Goal: Information Seeking & Learning: Find specific fact

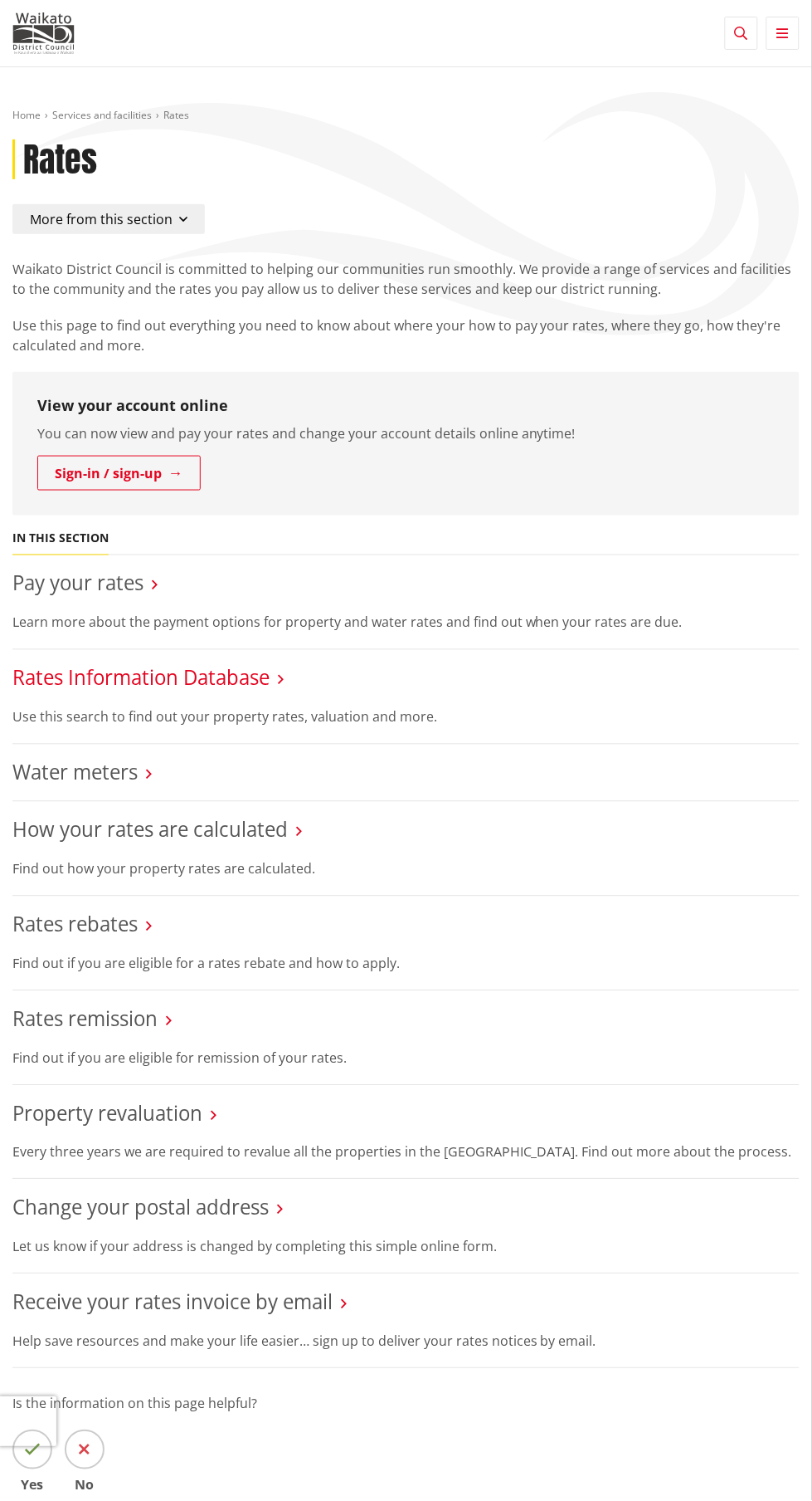
click at [255, 678] on link "Rates Information Database" at bounding box center [142, 678] width 258 height 27
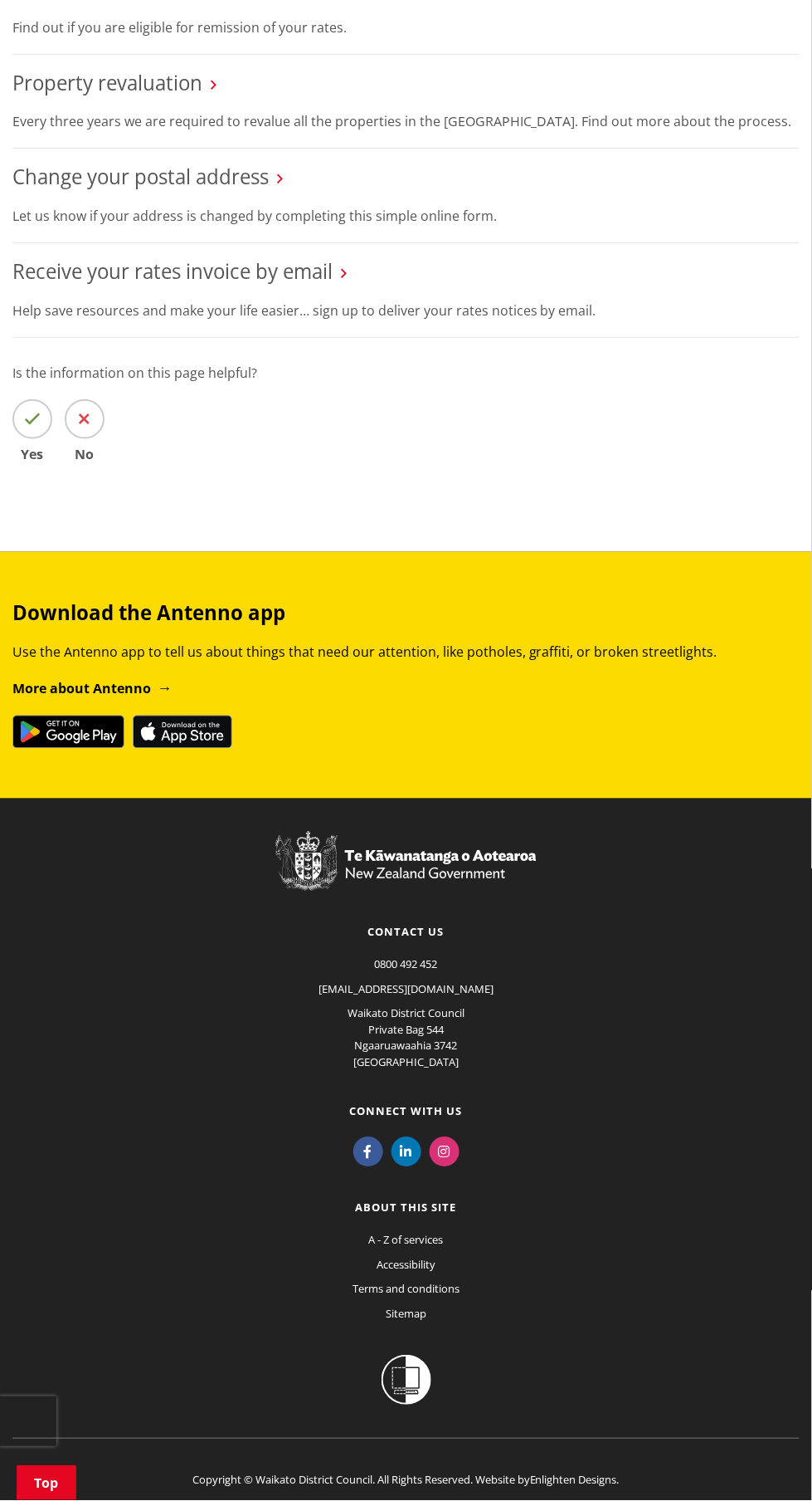
scroll to position [1085, 0]
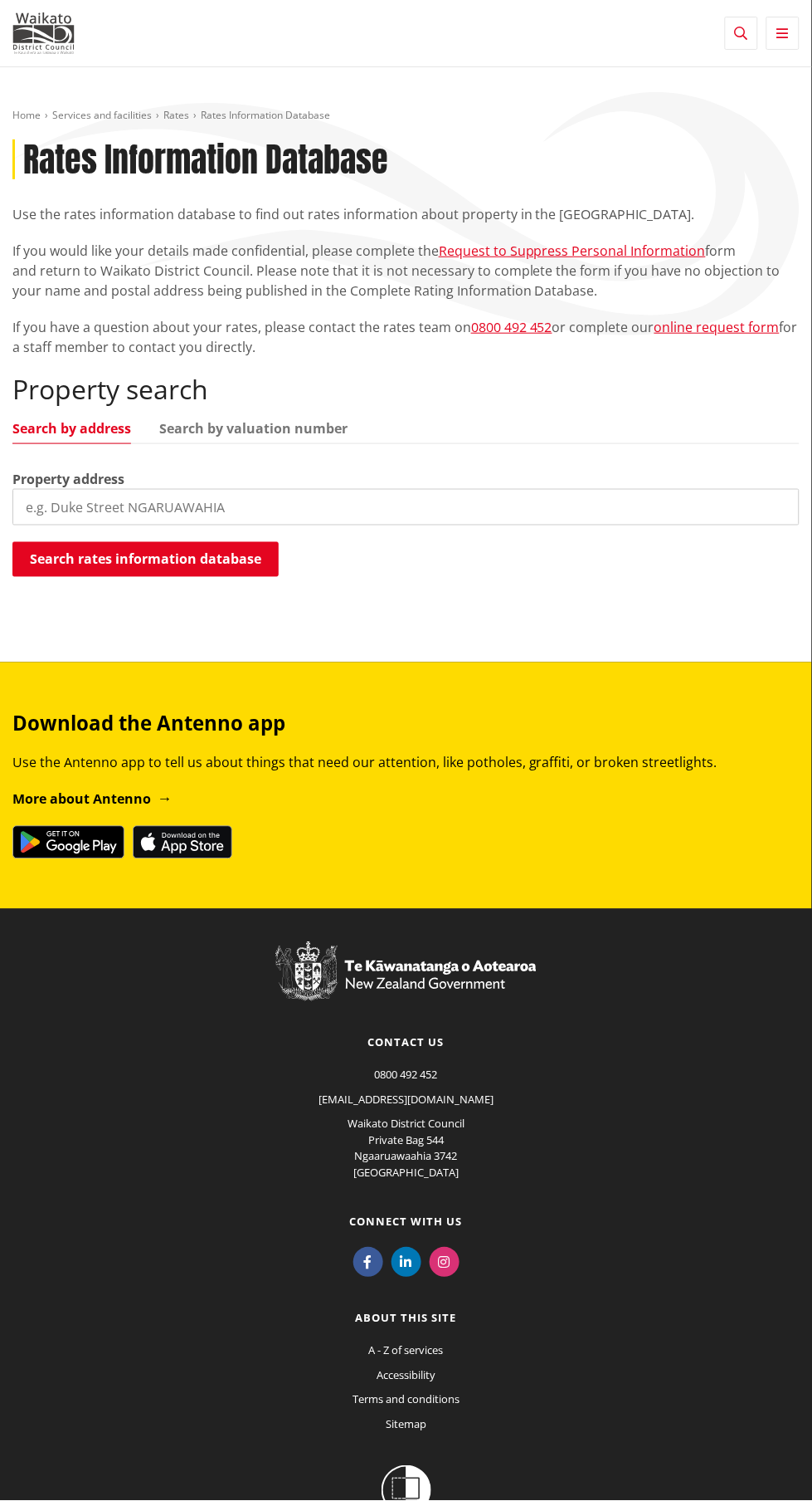
click at [446, 515] on input "search" at bounding box center [406, 507] width 787 height 37
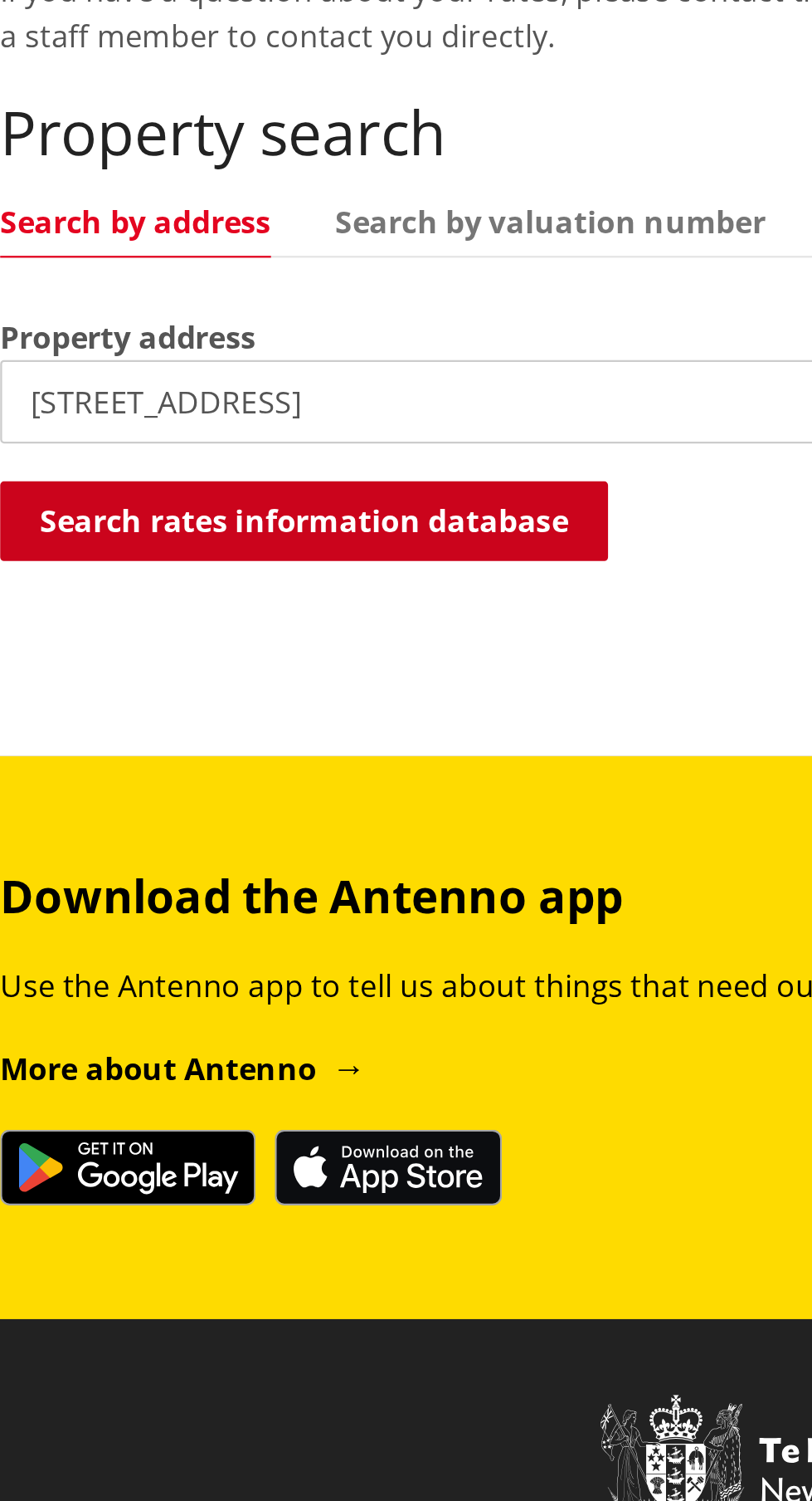
type input "1 pipi crescent"
click at [223, 550] on button "Search rates information database" at bounding box center [146, 559] width 266 height 35
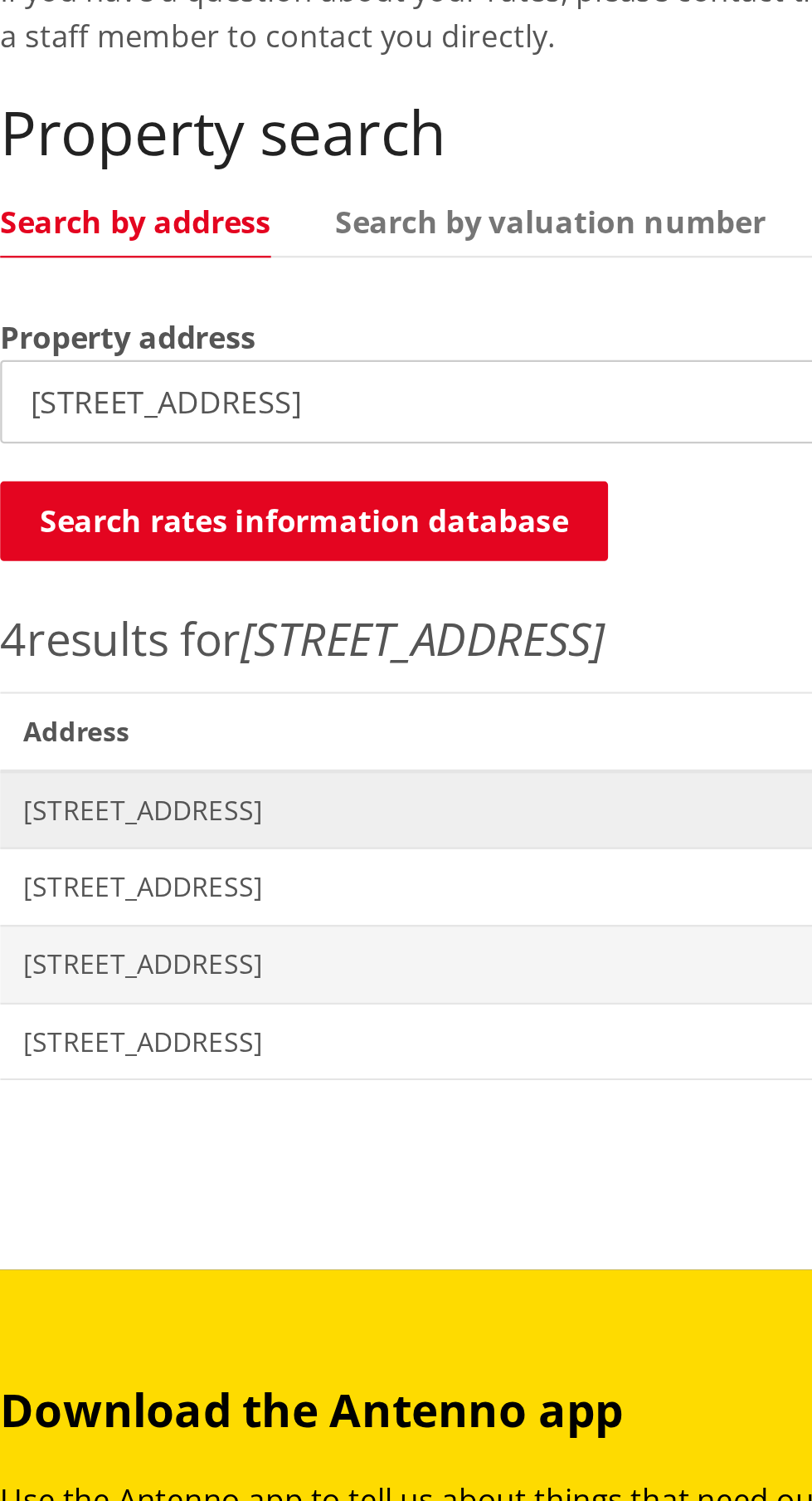
click at [202, 696] on span "Address 1 Pipi Crescent TUAKAU" at bounding box center [211, 686] width 397 height 34
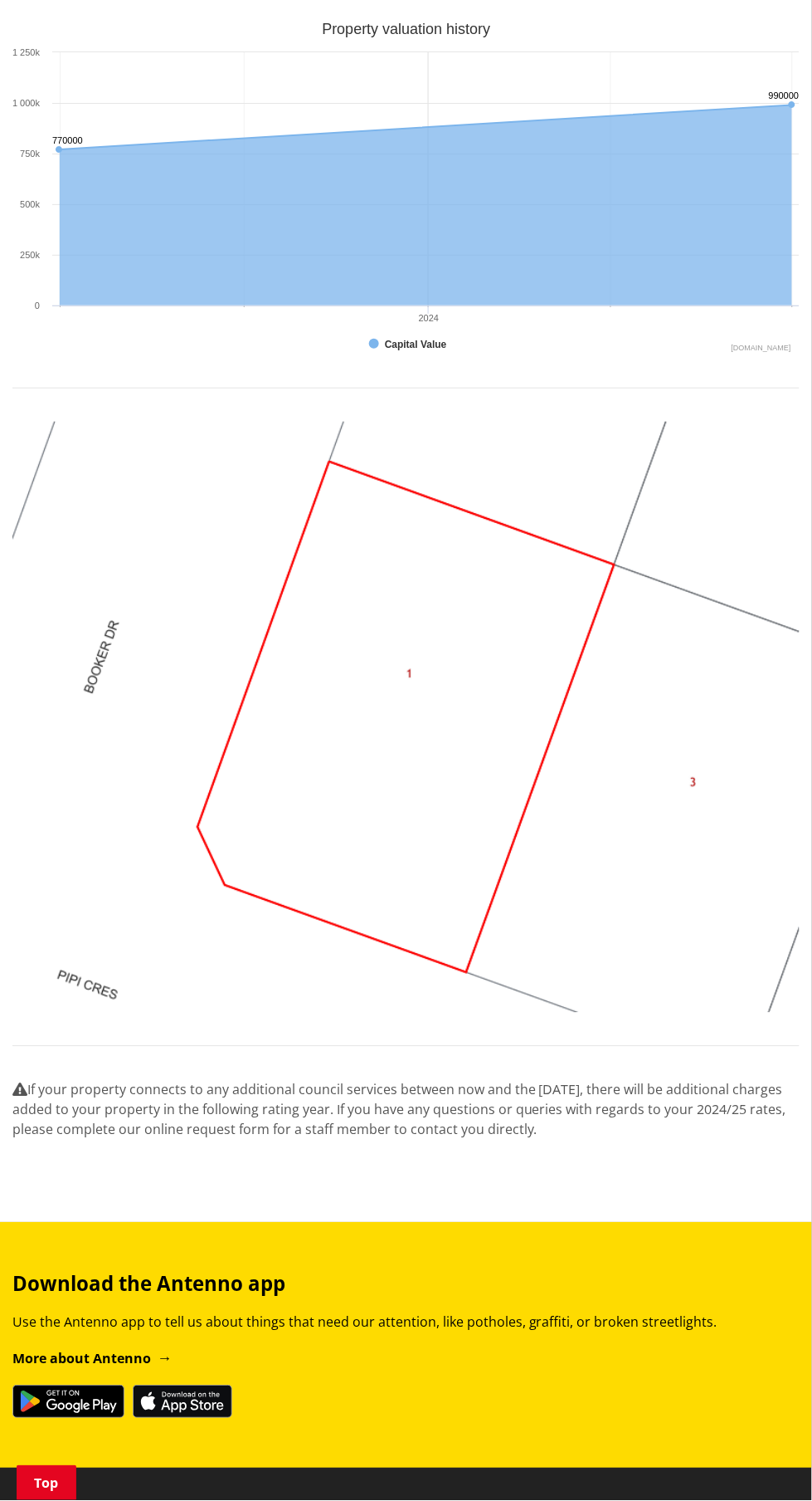
scroll to position [994, 0]
